Goal: Transaction & Acquisition: Purchase product/service

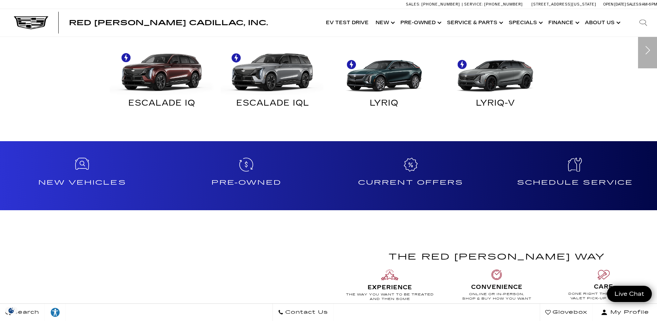
scroll to position [448, 0]
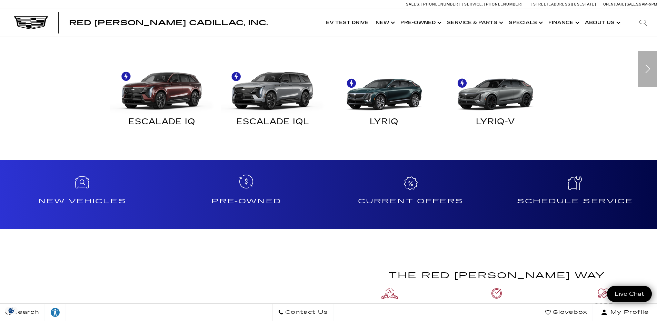
click at [221, 204] on h4 "Pre-Owned" at bounding box center [246, 200] width 159 height 11
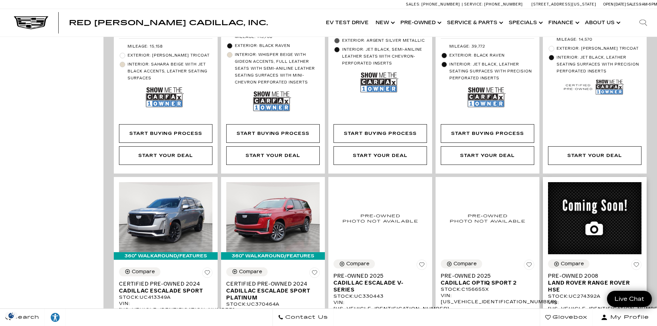
scroll to position [758, 0]
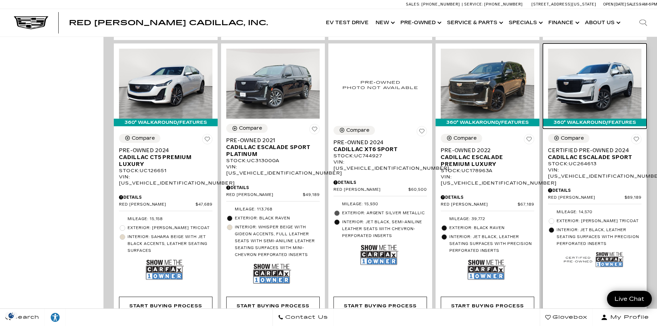
click at [607, 70] on img at bounding box center [594, 84] width 93 height 70
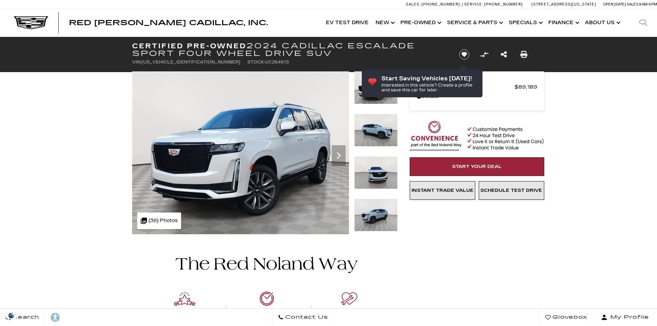
click at [384, 172] on img at bounding box center [375, 172] width 43 height 33
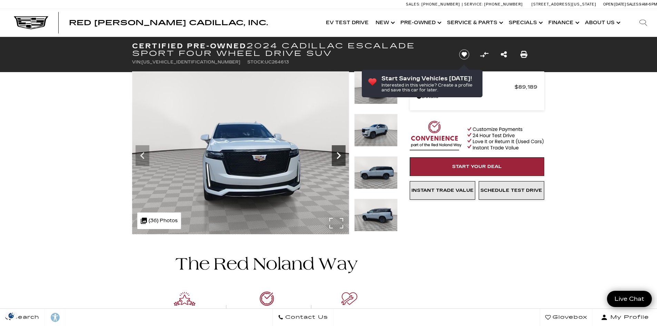
click at [335, 154] on icon "Next" at bounding box center [339, 156] width 14 height 14
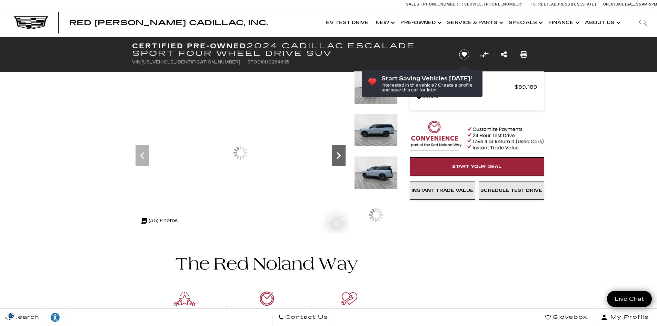
click at [335, 154] on icon "Next" at bounding box center [339, 156] width 14 height 14
